Goal: Submit feedback/report problem

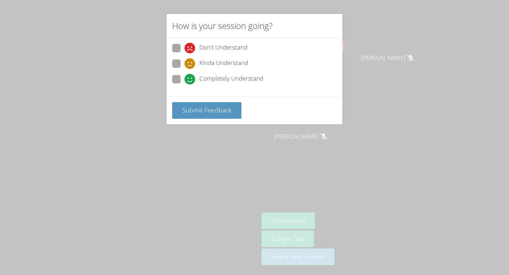
click at [185, 69] on span at bounding box center [185, 69] width 0 height 0
click at [185, 63] on input "Kinda Understand" at bounding box center [188, 62] width 6 height 6
radio input "true"
click at [185, 69] on span at bounding box center [185, 69] width 0 height 0
click at [185, 62] on input "Kinda Understand" at bounding box center [188, 62] width 6 height 6
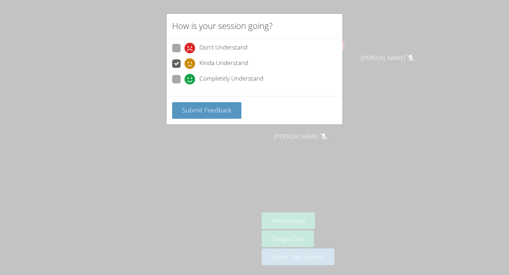
click at [185, 84] on span at bounding box center [185, 84] width 0 height 0
click at [185, 77] on input "Completely Understand" at bounding box center [188, 78] width 6 height 6
radio input "true"
click at [191, 106] on span "Submit Feedback" at bounding box center [206, 110] width 49 height 8
